Goal: Task Accomplishment & Management: Complete application form

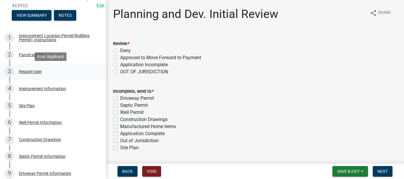
scroll to position [88, 0]
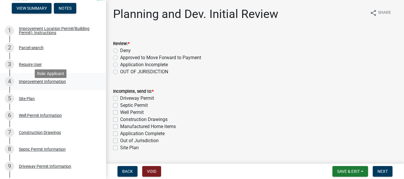
click at [38, 84] on div "Improvement Information" at bounding box center [42, 82] width 47 height 4
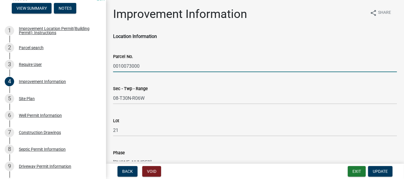
drag, startPoint x: 113, startPoint y: 66, endPoint x: 138, endPoint y: 63, distance: 25.2
click at [138, 63] on input "0010073000" at bounding box center [255, 66] width 284 height 12
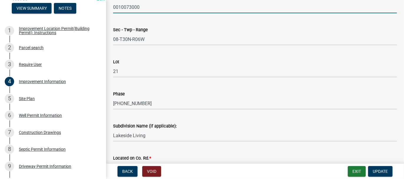
scroll to position [118, 0]
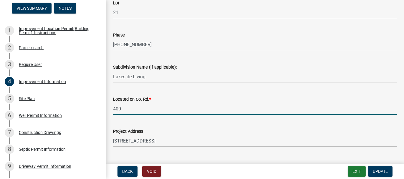
drag, startPoint x: 121, startPoint y: 108, endPoint x: 129, endPoint y: 104, distance: 8.2
click at [121, 108] on input "400" at bounding box center [255, 109] width 284 height 12
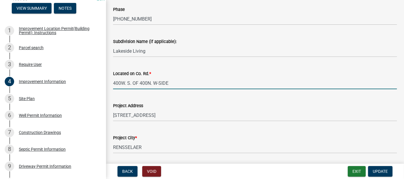
scroll to position [177, 0]
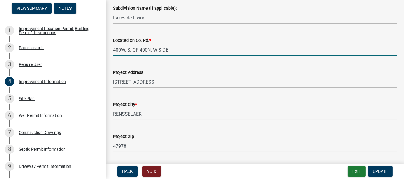
type input "400W. S. OF 400N. W-SIDE"
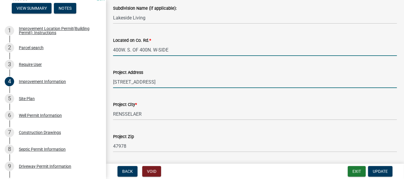
click at [167, 81] on input "4542 N Meadow Lake Ln" at bounding box center [255, 82] width 284 height 12
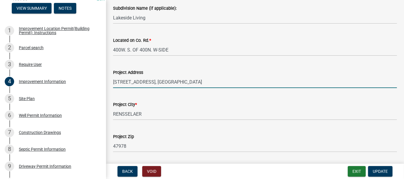
scroll to position [236, 0]
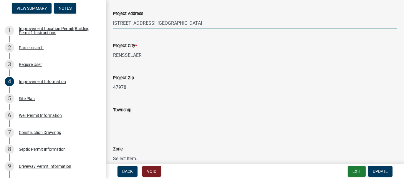
type input "4542 N Meadow Lake Ln, RENSSELAER"
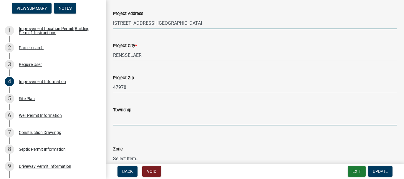
click at [128, 118] on input "Township" at bounding box center [255, 119] width 284 height 12
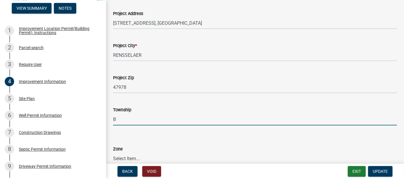
type input "[PERSON_NAME]"
click at [133, 157] on select "Select Item... CO - Conservation PR - Parks & Recreation A1 - Conservation Agri…" at bounding box center [255, 159] width 284 height 12
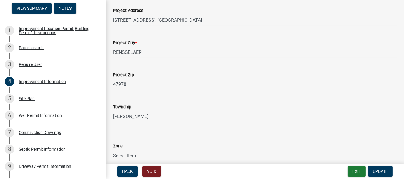
click at [123, 156] on select "Select Item... CO - Conservation PR - Parks & Recreation A1 - Conservation Agri…" at bounding box center [255, 156] width 284 height 12
click at [113, 150] on select "Select Item... CO - Conservation PR - Parks & Recreation A1 - Conservation Agri…" at bounding box center [255, 156] width 284 height 12
select select "7340059d-85b2-460b-89e8-de3a622c33b6"
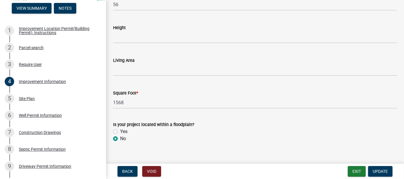
scroll to position [941, 0]
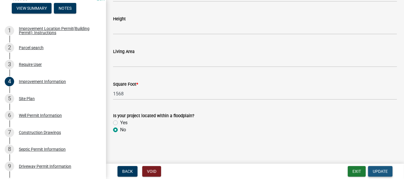
click at [381, 173] on span "Update" at bounding box center [380, 171] width 15 height 5
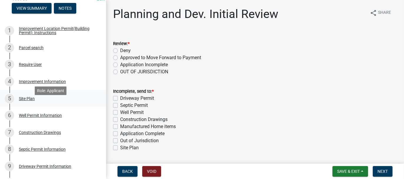
click at [24, 101] on div "Site Plan" at bounding box center [27, 99] width 16 height 4
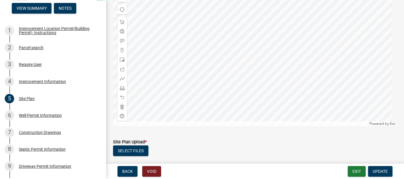
scroll to position [152, 0]
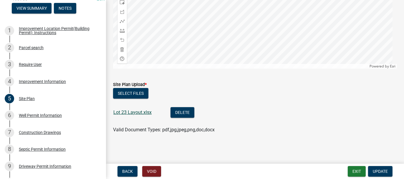
click at [140, 113] on link "Lot 23 Layout.xlsx" at bounding box center [132, 113] width 38 height 6
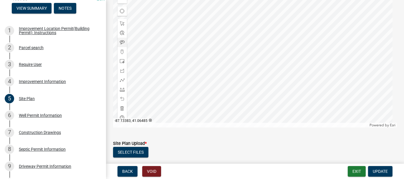
scroll to position [63, 0]
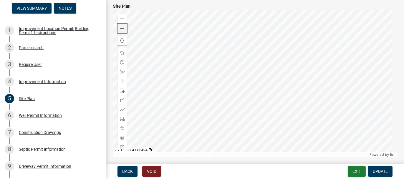
click at [123, 27] on span at bounding box center [122, 28] width 5 height 5
click at [48, 118] on div "Well Permit Information" at bounding box center [40, 115] width 43 height 4
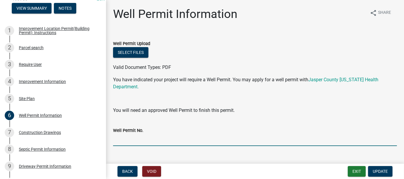
click at [128, 134] on input "Well Permit No." at bounding box center [255, 140] width 284 height 12
type input "NA"
click at [378, 171] on span "Update" at bounding box center [380, 171] width 15 height 5
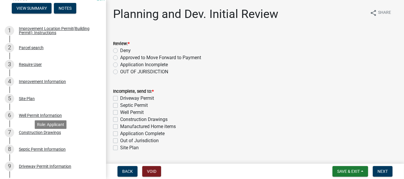
click at [30, 135] on div "Construction Drawings" at bounding box center [40, 133] width 42 height 4
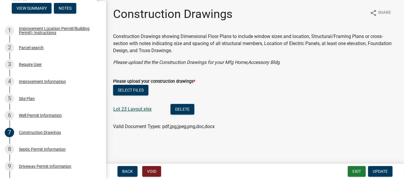
click at [117, 109] on link "Lot 23 Layout.xlsx" at bounding box center [132, 109] width 38 height 6
click at [26, 151] on div "Septic Permit Information" at bounding box center [42, 149] width 47 height 4
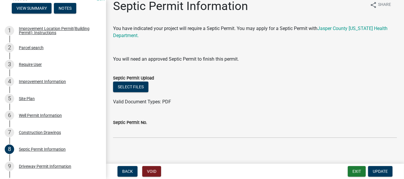
scroll to position [12, 0]
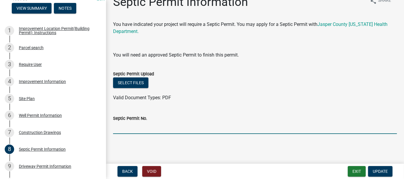
click at [135, 130] on input "Septic Permit No." at bounding box center [255, 128] width 284 height 12
type input "NA"
click at [381, 172] on span "Update" at bounding box center [380, 171] width 15 height 5
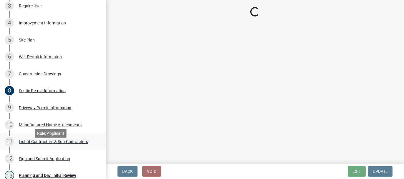
scroll to position [147, 0]
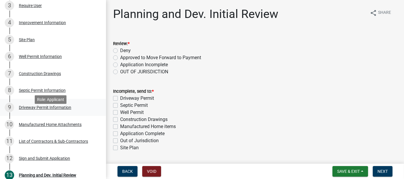
click at [23, 110] on div "Driveway Permit Information" at bounding box center [45, 107] width 52 height 4
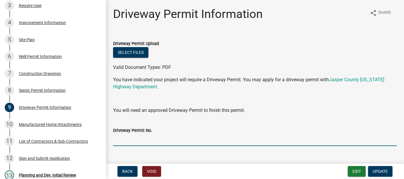
click at [152, 136] on input "Driveway Permit No." at bounding box center [255, 140] width 284 height 12
type input "NA"
click at [381, 171] on span "Update" at bounding box center [380, 171] width 15 height 5
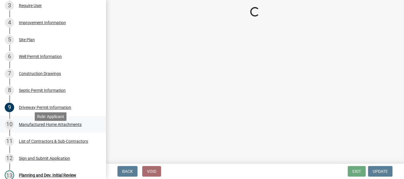
click at [40, 127] on div "Manufactured Home Attachments" at bounding box center [50, 125] width 63 height 4
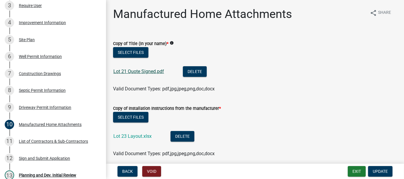
click at [124, 72] on link "Lot 21 Quote Signed.pdf" at bounding box center [138, 72] width 51 height 6
click at [37, 143] on div "List of Contractors & Sub-Contractors" at bounding box center [53, 141] width 69 height 4
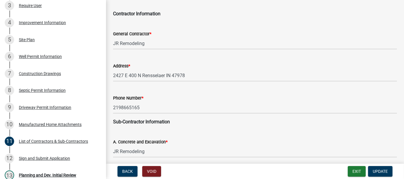
scroll to position [59, 0]
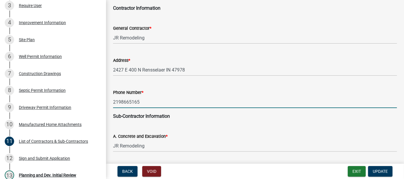
click at [120, 100] on input "2198665165" at bounding box center [255, 102] width 284 height 12
click at [130, 101] on input "219-8665165" at bounding box center [255, 102] width 284 height 12
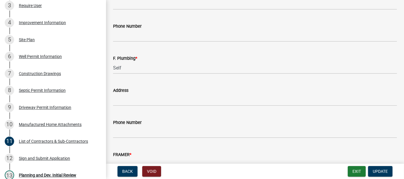
scroll to position [655, 0]
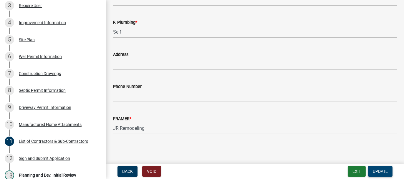
type input "219-866-5165"
click at [381, 174] on span "Update" at bounding box center [380, 171] width 15 height 5
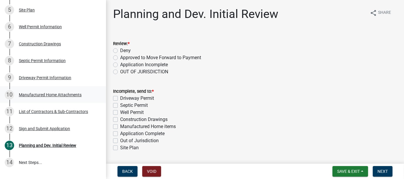
scroll to position [206, 0]
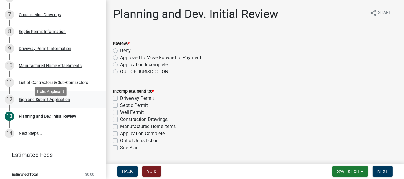
click at [33, 102] on div "Sign and Submit Application" at bounding box center [44, 100] width 51 height 4
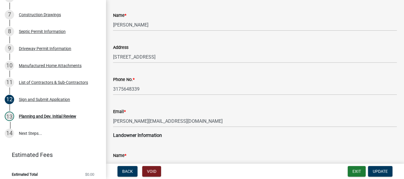
scroll to position [29, 0]
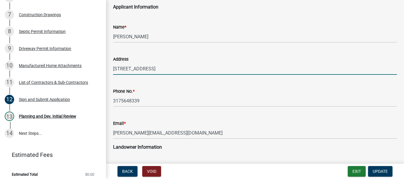
drag, startPoint x: 113, startPoint y: 67, endPoint x: 150, endPoint y: 68, distance: 36.8
click at [150, 68] on input "[STREET_ADDRESS]" at bounding box center [255, 69] width 284 height 12
click at [153, 70] on input "[STREET_ADDRESS]" at bounding box center [255, 69] width 284 height 12
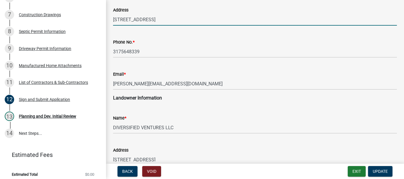
scroll to position [88, 0]
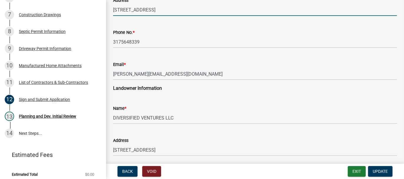
type input "[STREET_ADDRESS]"
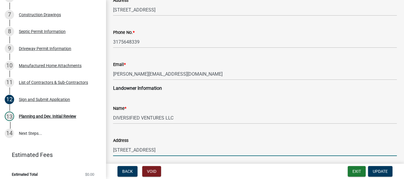
click at [155, 150] on input "[STREET_ADDRESS]" at bounding box center [255, 150] width 284 height 12
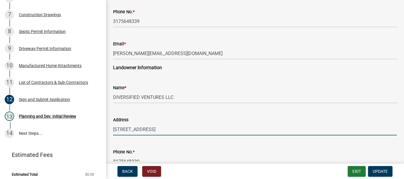
scroll to position [0, 0]
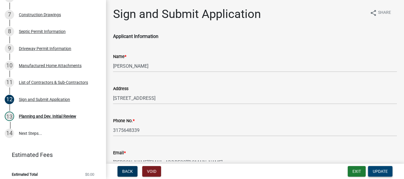
type input "10 BLAIRSDEN AVE, CARMEL"
click at [387, 171] on span "Update" at bounding box center [380, 171] width 15 height 5
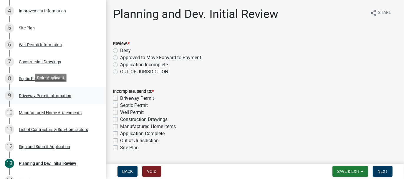
scroll to position [147, 0]
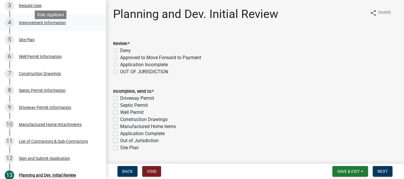
drag, startPoint x: 28, startPoint y: 31, endPoint x: 29, endPoint y: 36, distance: 5.3
click at [28, 25] on div "Improvement Information" at bounding box center [42, 23] width 47 height 4
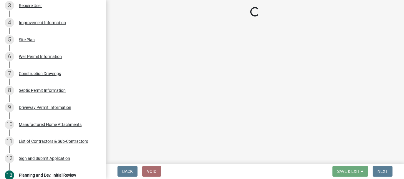
select select "7340059d-85b2-460b-89e8-de3a622c33b6"
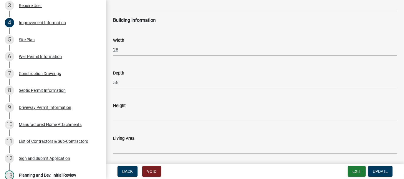
scroll to position [913, 0]
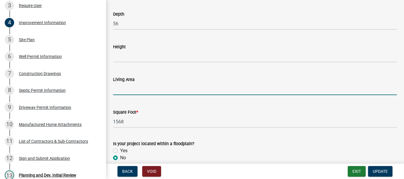
click at [122, 88] on input "text" at bounding box center [255, 89] width 284 height 12
type input "1568"
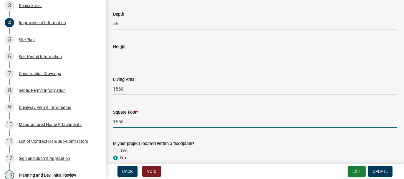
click at [127, 121] on input "1568" at bounding box center [255, 122] width 284 height 12
type input "1"
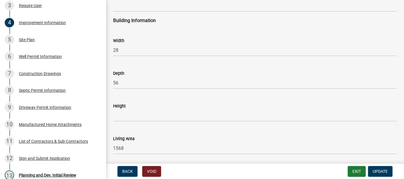
scroll to position [884, 0]
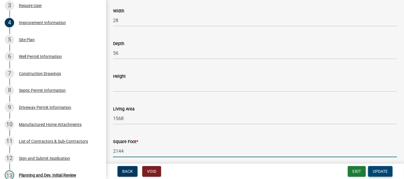
type input "2144"
click at [375, 169] on span "Update" at bounding box center [380, 171] width 15 height 5
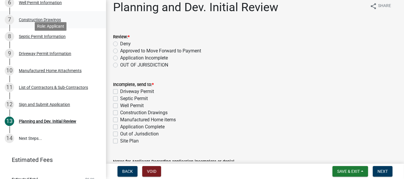
scroll to position [206, 0]
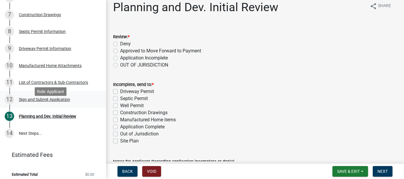
click at [31, 102] on div "Sign and Submit Application" at bounding box center [44, 100] width 51 height 4
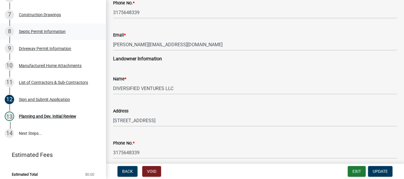
scroll to position [118, 0]
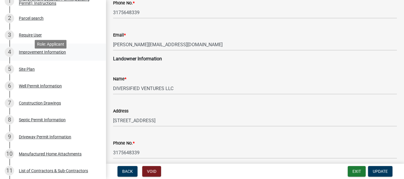
click at [31, 54] on div "Improvement Information" at bounding box center [42, 52] width 47 height 4
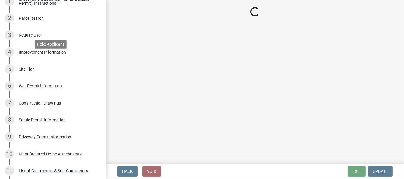
scroll to position [0, 0]
select select "7340059d-85b2-460b-89e8-de3a622c33b6"
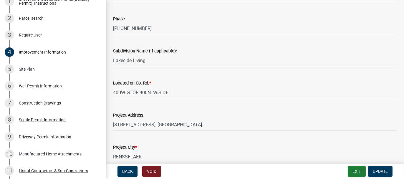
scroll to position [147, 0]
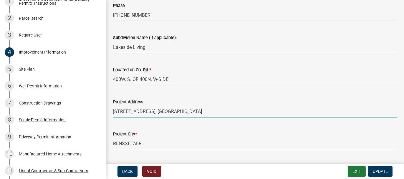
drag, startPoint x: 113, startPoint y: 110, endPoint x: 195, endPoint y: 115, distance: 82.0
click at [195, 115] on input "4542 N Meadow Lake Ln, RENSSELAER" at bounding box center [255, 111] width 284 height 12
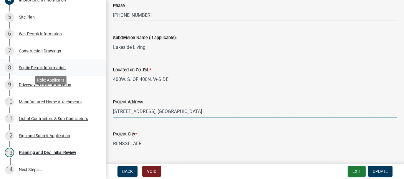
scroll to position [177, 0]
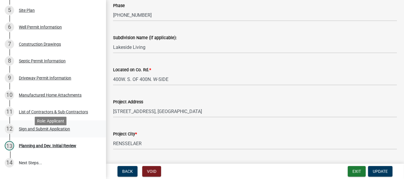
click at [25, 131] on div "Sign and Submit Application" at bounding box center [44, 129] width 51 height 4
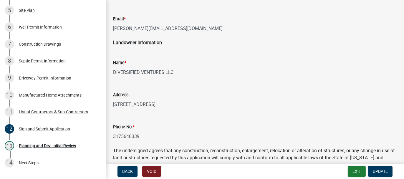
scroll to position [147, 0]
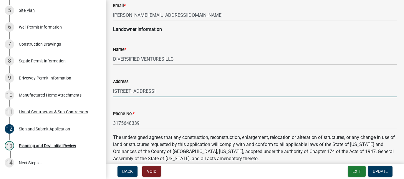
drag, startPoint x: 113, startPoint y: 90, endPoint x: 176, endPoint y: 97, distance: 62.5
click at [176, 97] on input "10 BLAIRSDEN AVE, CARMEL" at bounding box center [255, 91] width 284 height 12
paste input "4542 N Meadow Lake Ln, RENSSELAER"
type input "4"
click at [119, 91] on input "Address" at bounding box center [255, 91] width 284 height 12
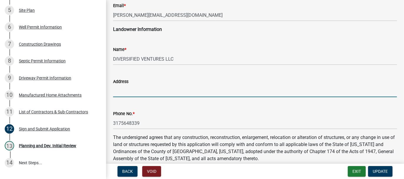
paste input "[STREET_ADDRESS]"
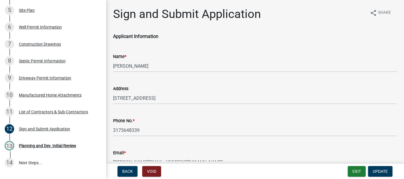
scroll to position [59, 0]
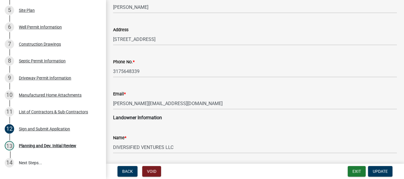
type input "[STREET_ADDRESS]"
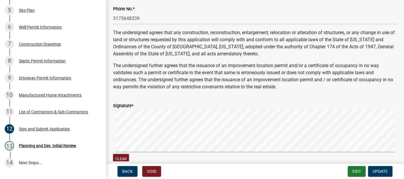
scroll to position [265, 0]
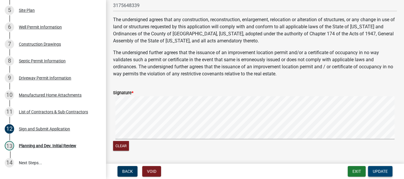
click at [384, 172] on span "Update" at bounding box center [380, 171] width 15 height 5
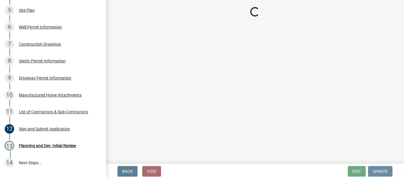
scroll to position [0, 0]
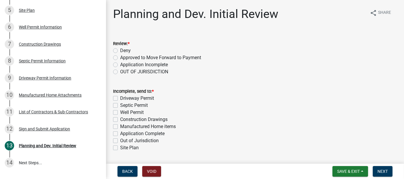
click at [120, 58] on label "Approved to Move Forward to Payment" at bounding box center [160, 57] width 81 height 7
click at [120, 58] on input "Approved to Move Forward to Payment" at bounding box center [122, 56] width 4 height 4
radio input "true"
click at [120, 133] on label "Application Complete" at bounding box center [142, 133] width 44 height 7
click at [120, 133] on input "Application Complete" at bounding box center [122, 132] width 4 height 4
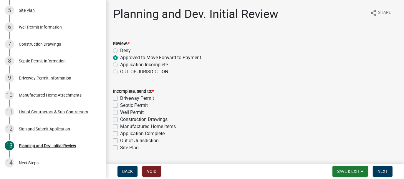
checkbox input "true"
checkbox input "false"
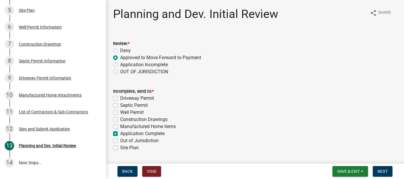
checkbox input "false"
checkbox input "true"
checkbox input "false"
click at [385, 168] on button "Next" at bounding box center [383, 171] width 20 height 11
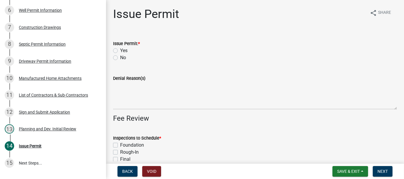
click at [120, 49] on label "Yes" at bounding box center [123, 50] width 7 height 7
click at [120, 49] on input "Yes" at bounding box center [122, 49] width 4 height 4
radio input "true"
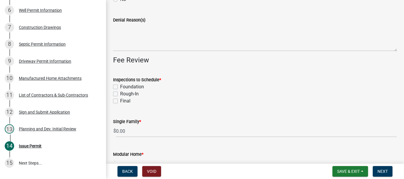
scroll to position [59, 0]
click at [120, 87] on label "Foundation" at bounding box center [132, 86] width 24 height 7
click at [120, 87] on input "Foundation" at bounding box center [122, 85] width 4 height 4
checkbox input "true"
checkbox input "false"
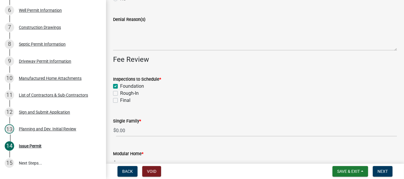
checkbox input "false"
click at [120, 95] on label "Rough-In" at bounding box center [129, 93] width 19 height 7
click at [120, 94] on input "Rough-In" at bounding box center [122, 92] width 4 height 4
checkbox input "true"
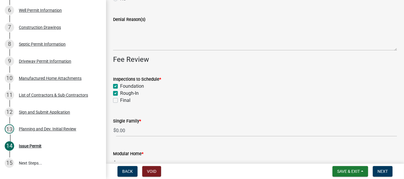
checkbox input "true"
click at [120, 100] on label "Final" at bounding box center [125, 100] width 10 height 7
click at [120, 100] on input "Final" at bounding box center [122, 99] width 4 height 4
checkbox input "true"
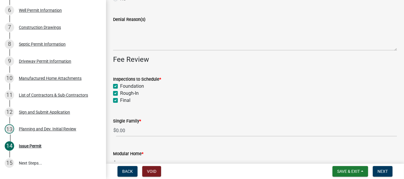
checkbox input "true"
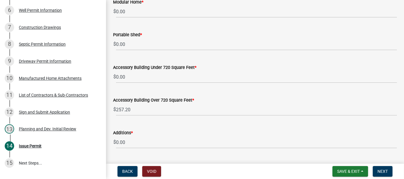
scroll to position [228, 0]
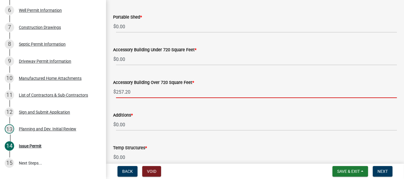
click at [126, 93] on input "257.20" at bounding box center [256, 92] width 281 height 12
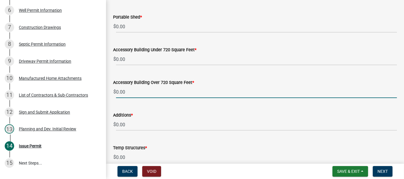
type input "0.00"
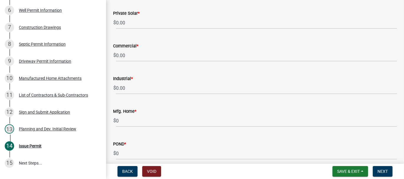
scroll to position [552, 0]
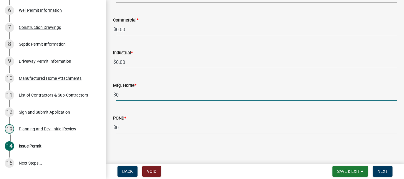
click at [120, 95] on input "0" at bounding box center [256, 95] width 281 height 12
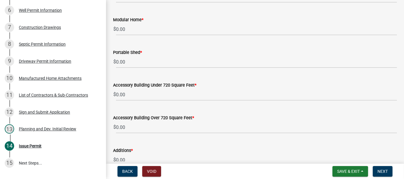
scroll to position [199, 0]
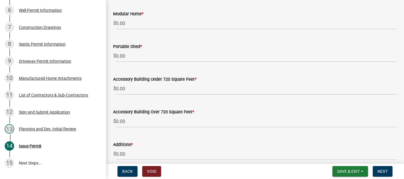
type input "150.00"
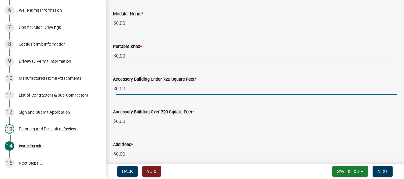
click at [137, 87] on input "0.00" at bounding box center [256, 89] width 281 height 12
type input "0"
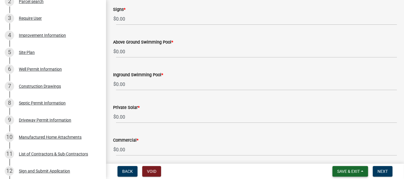
scroll to position [435, 0]
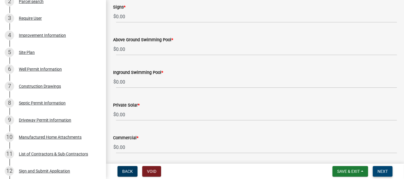
type input "150.00"
click at [379, 171] on span "Next" at bounding box center [383, 171] width 10 height 5
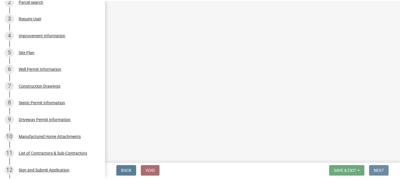
scroll to position [0, 0]
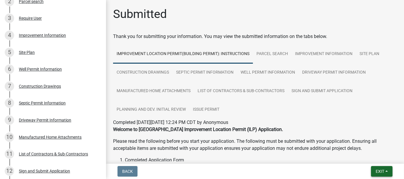
click at [377, 174] on span "Exit" at bounding box center [380, 171] width 9 height 5
click at [368, 157] on button "Save & Exit" at bounding box center [368, 156] width 47 height 14
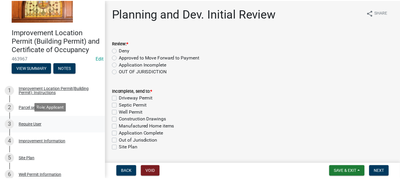
scroll to position [59, 0]
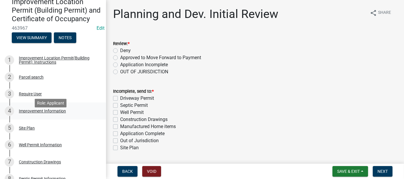
click at [48, 113] on div "Improvement Information" at bounding box center [42, 111] width 47 height 4
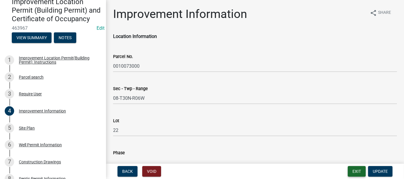
click at [356, 169] on button "Exit" at bounding box center [357, 171] width 18 height 11
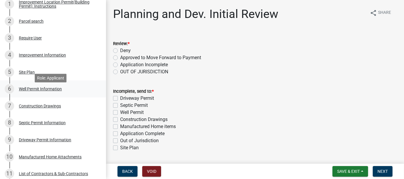
scroll to position [118, 0]
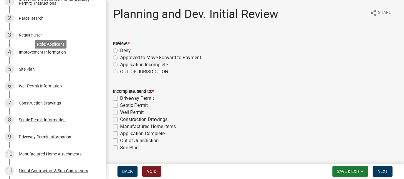
drag, startPoint x: 32, startPoint y: 61, endPoint x: 107, endPoint y: 59, distance: 75.7
click at [32, 54] on div "Improvement Information" at bounding box center [42, 52] width 47 height 4
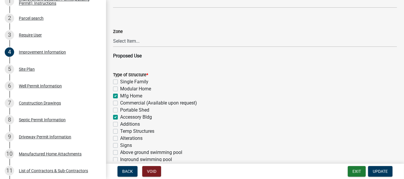
scroll to position [354, 0]
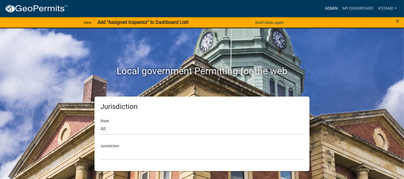
click at [328, 8] on link "Admin" at bounding box center [332, 8] width 18 height 11
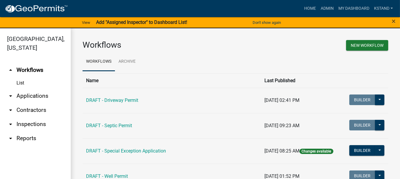
click at [21, 96] on link "arrow_drop_down Applications" at bounding box center [35, 96] width 71 height 14
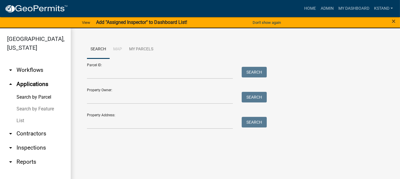
click at [19, 120] on link "List" at bounding box center [35, 121] width 71 height 12
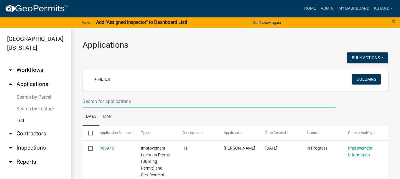
click at [102, 99] on input "text" at bounding box center [208, 101] width 253 height 12
type input "K"
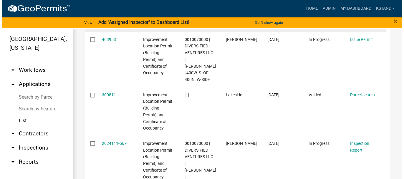
scroll to position [236, 0]
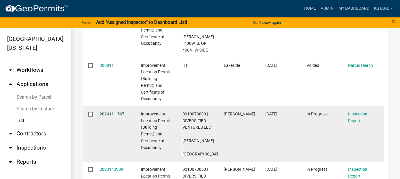
type input "LAKES"
click at [108, 112] on link "2024111-567" at bounding box center [112, 114] width 25 height 5
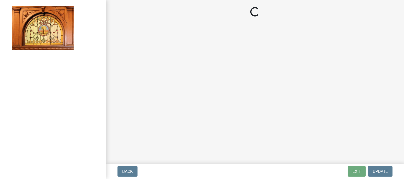
select select "62bb873c-c571-4454-ac8a-8c216551e2a3"
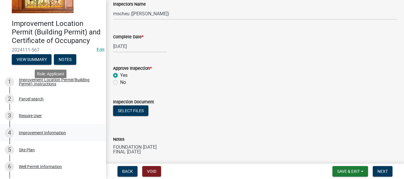
scroll to position [88, 0]
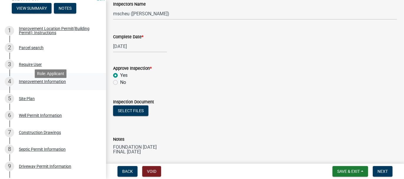
click at [27, 84] on div "Improvement Information" at bounding box center [42, 82] width 47 height 4
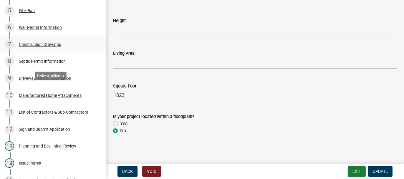
scroll to position [177, 0]
click at [27, 46] on div "Construction Drawings" at bounding box center [40, 44] width 42 height 4
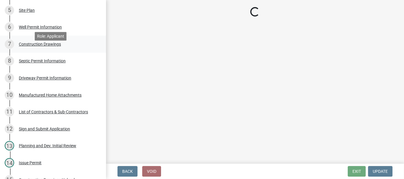
scroll to position [0, 0]
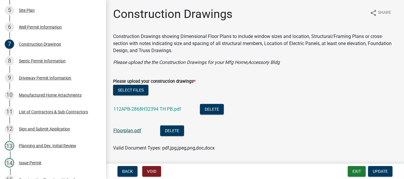
click at [124, 130] on link "Floorplan.pdf" at bounding box center [127, 131] width 28 height 6
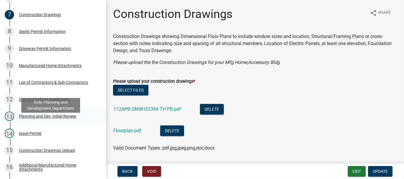
click at [29, 118] on div "Planning and Dev. Initial Review" at bounding box center [47, 116] width 57 height 4
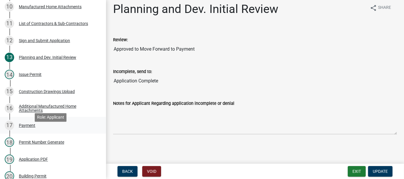
scroll to position [295, 0]
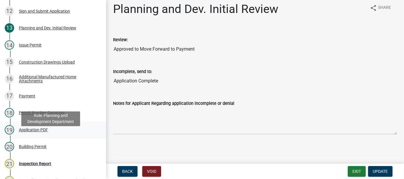
click at [23, 132] on div "Application PDF" at bounding box center [33, 130] width 29 height 4
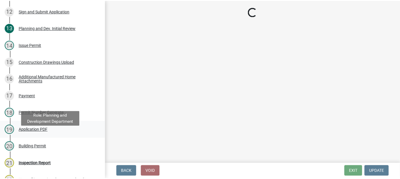
scroll to position [0, 0]
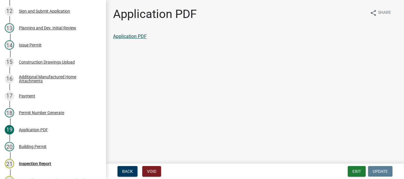
click at [131, 36] on link "Application PDF" at bounding box center [130, 37] width 34 height 6
click at [356, 170] on button "Exit" at bounding box center [357, 171] width 18 height 11
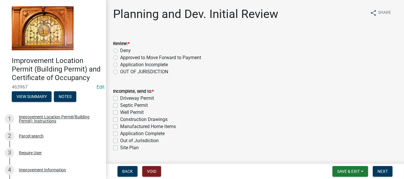
scroll to position [59, 0]
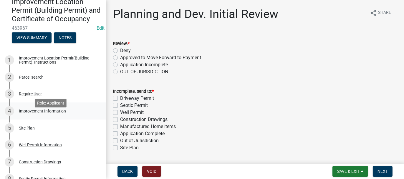
click at [24, 113] on div "Improvement Information" at bounding box center [42, 111] width 47 height 4
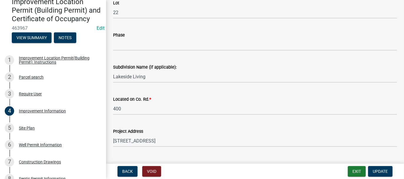
scroll to position [147, 0]
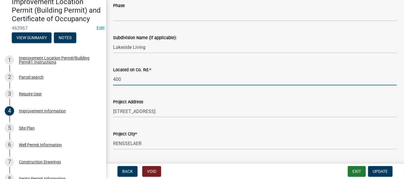
click at [123, 78] on input "400" at bounding box center [255, 79] width 284 height 12
type input "400W. S. OF 400N. W-SIDE"
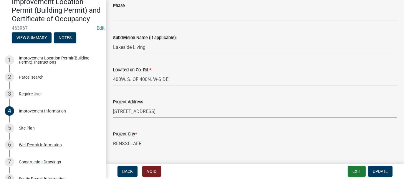
click at [166, 112] on input "[STREET_ADDRESS]" at bounding box center [255, 111] width 284 height 12
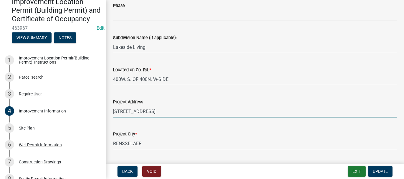
type input "[STREET_ADDRESS]"
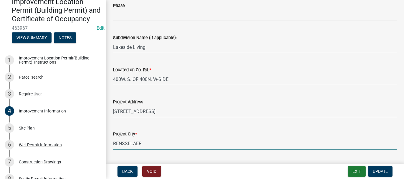
scroll to position [242, 0]
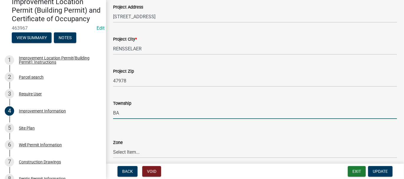
type input "[PERSON_NAME]"
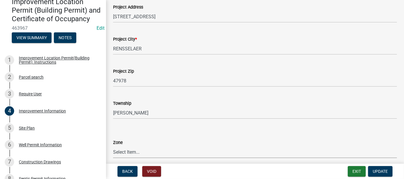
click at [130, 151] on select "Select Item... CO - Conservation PR - Parks & Recreation A1 - Conservation Agri…" at bounding box center [255, 152] width 284 height 12
click at [113, 146] on select "Select Item... CO - Conservation PR - Parks & Recreation A1 - Conservation Agri…" at bounding box center [255, 152] width 284 height 12
select select "7340059d-85b2-460b-89e8-de3a622c33b6"
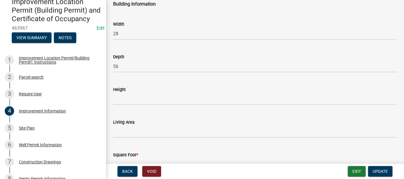
scroll to position [920, 0]
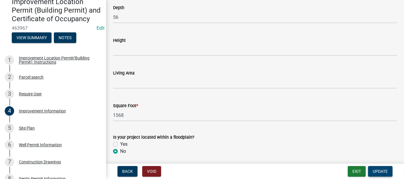
click at [384, 170] on span "Update" at bounding box center [380, 171] width 15 height 5
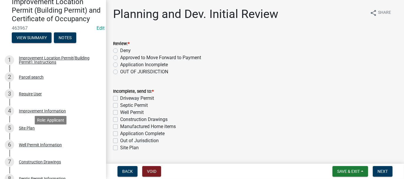
click at [24, 130] on div "Site Plan" at bounding box center [27, 128] width 16 height 4
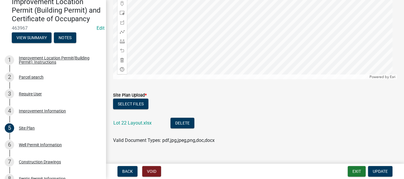
scroll to position [152, 0]
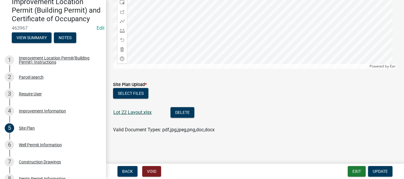
click at [115, 111] on link "Lot 22 Layout.xlsx" at bounding box center [132, 113] width 38 height 6
click at [38, 147] on div "Well Permit Information" at bounding box center [40, 145] width 43 height 4
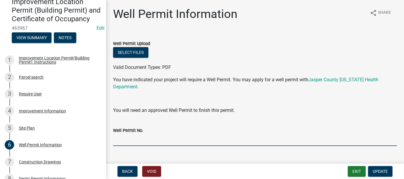
click at [125, 141] on input "Well Permit No." at bounding box center [255, 140] width 284 height 12
type input "NA"
click at [375, 171] on span "Update" at bounding box center [380, 171] width 15 height 5
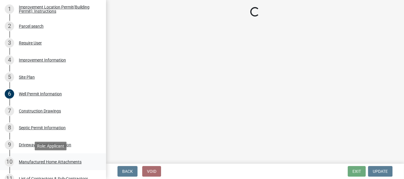
scroll to position [118, 0]
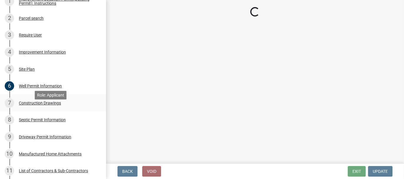
click at [35, 105] on div "Construction Drawings" at bounding box center [40, 103] width 42 height 4
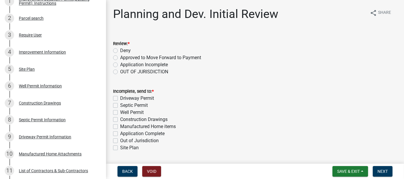
click at [122, 107] on label "Septic Permit" at bounding box center [134, 105] width 28 height 7
click at [122, 106] on input "Septic Permit" at bounding box center [122, 104] width 4 height 4
checkbox input "true"
checkbox input "false"
checkbox input "true"
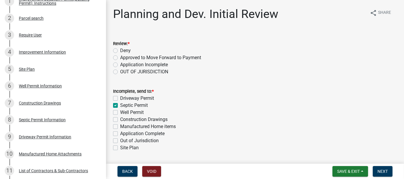
checkbox input "false"
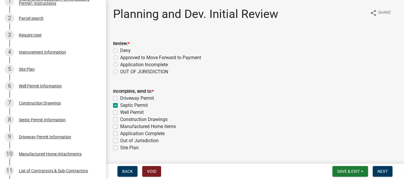
checkbox input "false"
click at [119, 105] on div "Septic Permit" at bounding box center [255, 105] width 284 height 7
click at [120, 106] on label "Septic Permit" at bounding box center [134, 105] width 28 height 7
click at [120, 106] on input "Septic Permit" at bounding box center [122, 104] width 4 height 4
checkbox input "false"
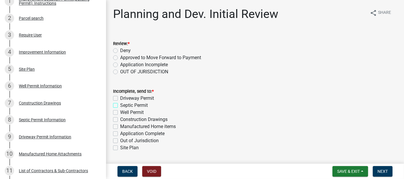
checkbox input "false"
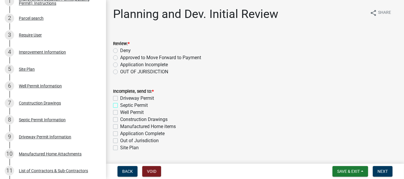
checkbox input "false"
click at [34, 105] on div "Construction Drawings" at bounding box center [40, 103] width 42 height 4
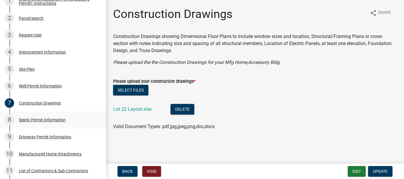
click at [33, 122] on div "Septic Permit Information" at bounding box center [42, 120] width 47 height 4
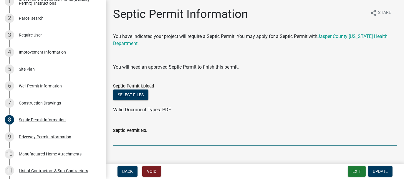
click at [122, 141] on input "Septic Permit No." at bounding box center [255, 140] width 284 height 12
type input "NA"
click at [377, 170] on span "Update" at bounding box center [380, 171] width 15 height 5
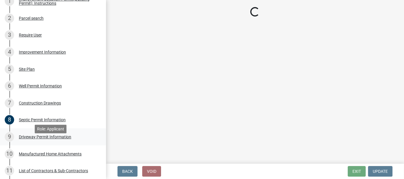
click at [43, 139] on div "Driveway Permit Information" at bounding box center [45, 137] width 52 height 4
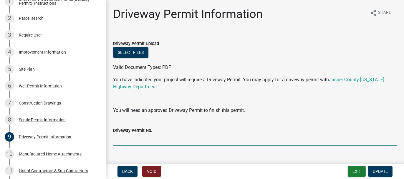
click at [118, 141] on input "Driveway Permit No." at bounding box center [255, 140] width 284 height 12
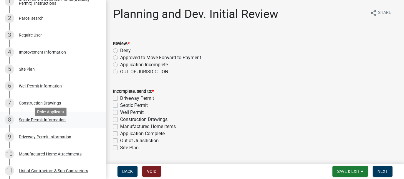
drag, startPoint x: 36, startPoint y: 128, endPoint x: 73, endPoint y: 136, distance: 38.1
click at [36, 122] on div "Septic Permit Information" at bounding box center [42, 120] width 47 height 4
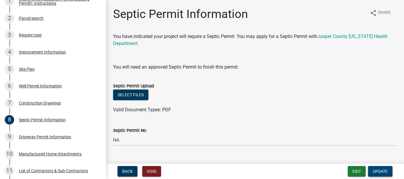
click at [386, 172] on span "Update" at bounding box center [380, 171] width 15 height 5
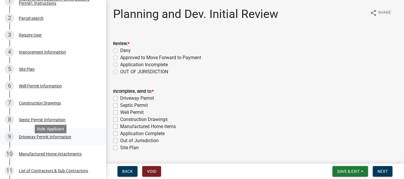
click at [29, 139] on div "Driveway Permit Information" at bounding box center [45, 137] width 52 height 4
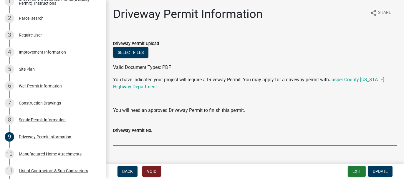
click at [123, 137] on input "Driveway Permit No." at bounding box center [255, 140] width 284 height 12
type input "NA"
click at [376, 174] on span "Update" at bounding box center [380, 171] width 15 height 5
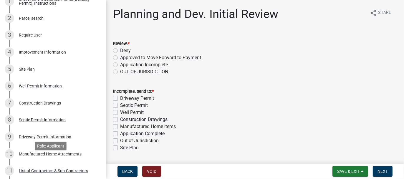
click at [41, 156] on div "Manufactured Home Attachments" at bounding box center [50, 154] width 63 height 4
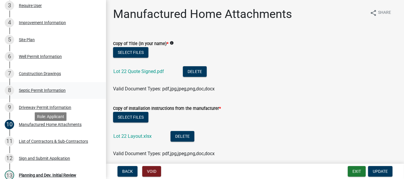
scroll to position [177, 0]
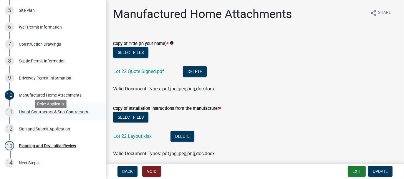
click at [40, 114] on div "List of Contractors & Sub-Contractors" at bounding box center [53, 112] width 69 height 4
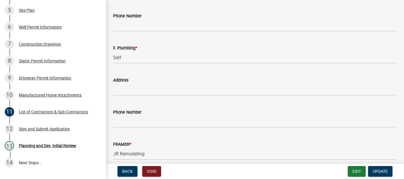
scroll to position [655, 0]
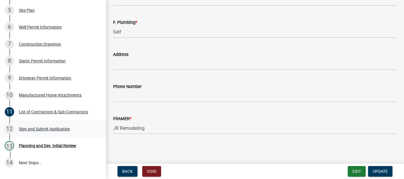
click at [28, 131] on div "Sign and Submit Application" at bounding box center [44, 129] width 51 height 4
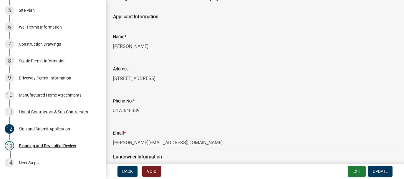
scroll to position [29, 0]
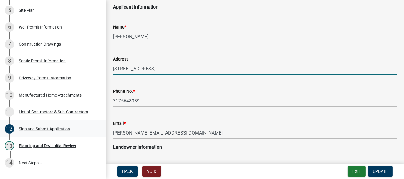
drag, startPoint x: 151, startPoint y: 70, endPoint x: 34, endPoint y: 141, distance: 137.1
click at [151, 70] on input "[STREET_ADDRESS]" at bounding box center [255, 69] width 284 height 12
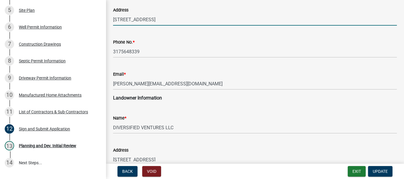
scroll to position [118, 0]
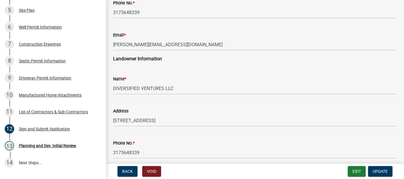
type input "[STREET_ADDRESS]"
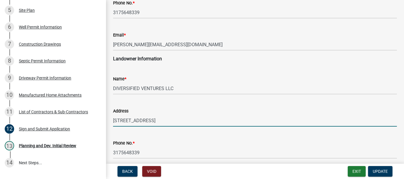
drag, startPoint x: 114, startPoint y: 121, endPoint x: 159, endPoint y: 115, distance: 45.2
click at [159, 115] on input "[STREET_ADDRESS]" at bounding box center [255, 121] width 284 height 12
paste input "[STREET_ADDRESS]"
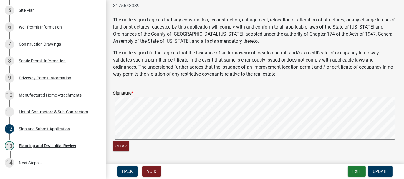
scroll to position [265, 0]
type input "[STREET_ADDRESS]"
click at [370, 171] on button "Update" at bounding box center [380, 171] width 24 height 11
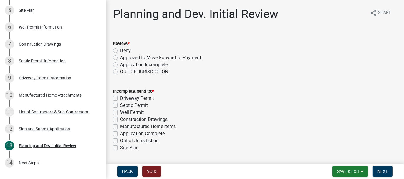
click at [120, 58] on label "Approved to Move Forward to Payment" at bounding box center [160, 57] width 81 height 7
click at [120, 58] on input "Approved to Move Forward to Payment" at bounding box center [122, 56] width 4 height 4
radio input "true"
click at [120, 134] on label "Application Complete" at bounding box center [142, 133] width 44 height 7
click at [120, 134] on input "Application Complete" at bounding box center [122, 132] width 4 height 4
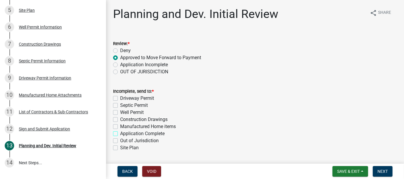
checkbox input "true"
checkbox input "false"
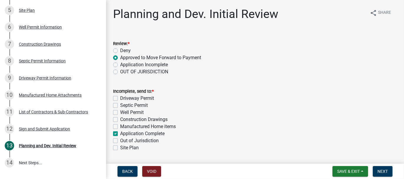
checkbox input "false"
checkbox input "true"
checkbox input "false"
click at [380, 172] on span "Next" at bounding box center [383, 171] width 10 height 5
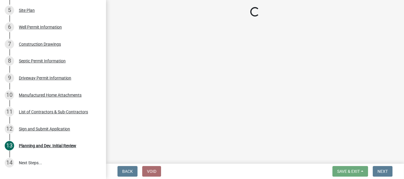
scroll to position [194, 0]
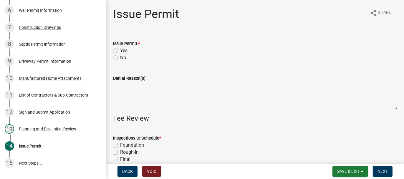
click at [120, 50] on label "Yes" at bounding box center [123, 50] width 7 height 7
click at [120, 50] on input "Yes" at bounding box center [122, 49] width 4 height 4
radio input "true"
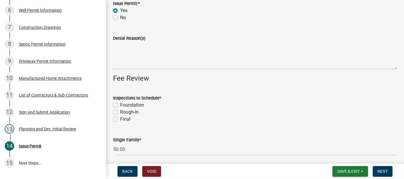
scroll to position [88, 0]
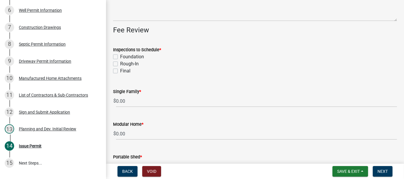
click at [120, 56] on label "Foundation" at bounding box center [132, 56] width 24 height 7
click at [120, 56] on input "Foundation" at bounding box center [122, 55] width 4 height 4
checkbox input "true"
checkbox input "false"
click at [120, 70] on label "Final" at bounding box center [125, 70] width 10 height 7
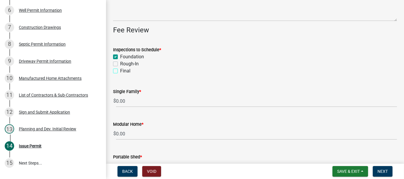
click at [120, 70] on input "Final" at bounding box center [122, 69] width 4 height 4
checkbox input "true"
checkbox input "false"
checkbox input "true"
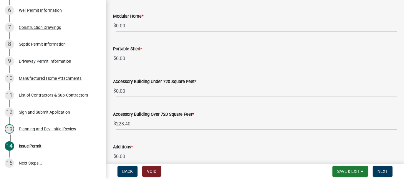
scroll to position [206, 0]
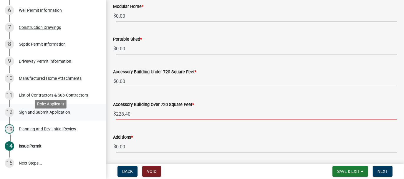
drag, startPoint x: 131, startPoint y: 114, endPoint x: 96, endPoint y: 113, distance: 35.1
click at [96, 113] on div "Improvement Location Permit (Building Permit) and Certificate of Occupancy 4639…" at bounding box center [202, 89] width 404 height 179
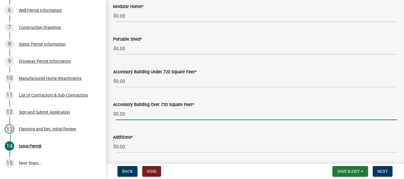
type input "0.00"
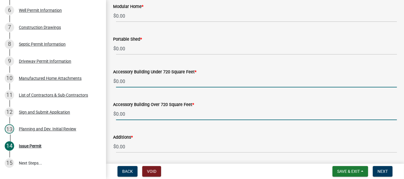
click at [116, 81] on input "0.00" at bounding box center [256, 81] width 281 height 12
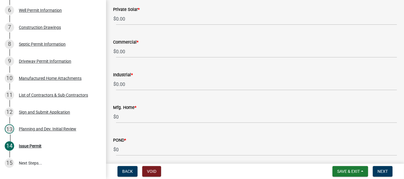
scroll to position [552, 0]
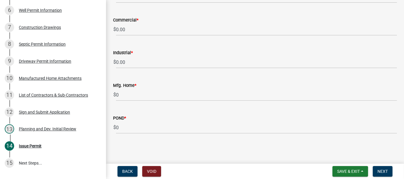
type input "150.00"
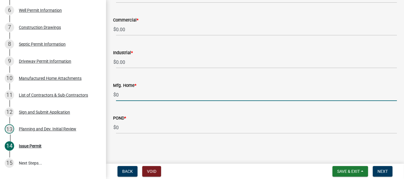
click at [116, 93] on input "0" at bounding box center [256, 95] width 281 height 12
type input "150.00"
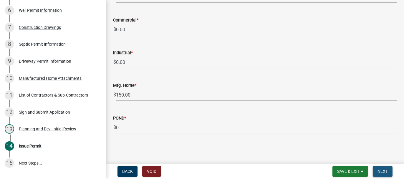
click at [386, 171] on span "Next" at bounding box center [383, 171] width 10 height 5
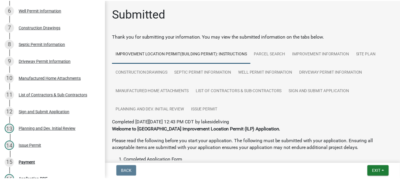
scroll to position [278, 0]
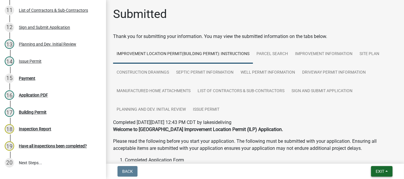
click at [380, 172] on span "Exit" at bounding box center [380, 171] width 9 height 5
click at [366, 156] on button "Save & Exit" at bounding box center [368, 156] width 47 height 14
